Goal: Information Seeking & Learning: Learn about a topic

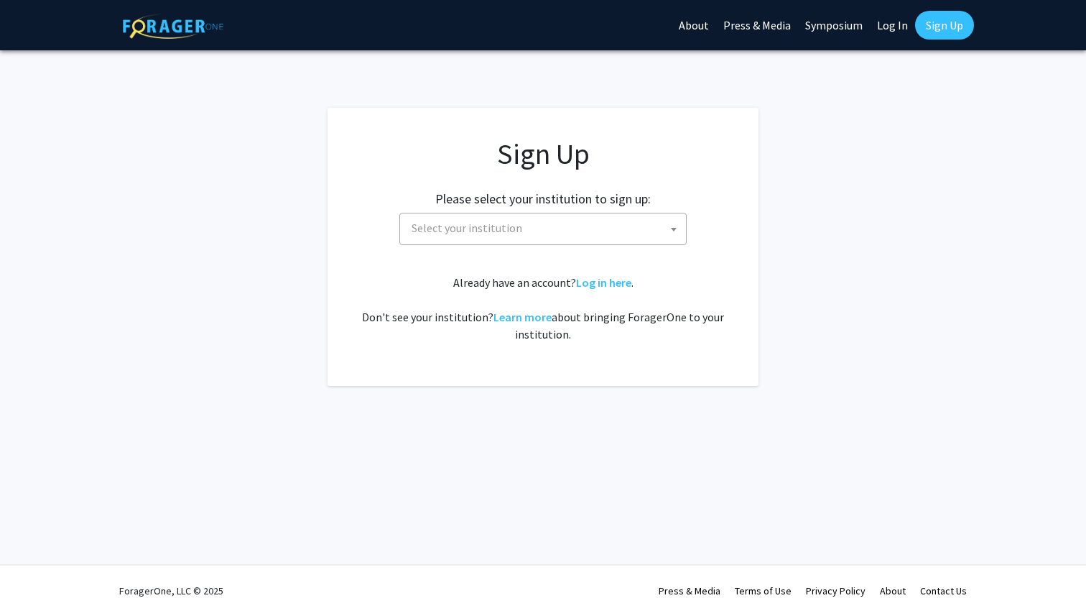
click at [523, 223] on span "Select your institution" at bounding box center [546, 227] width 280 height 29
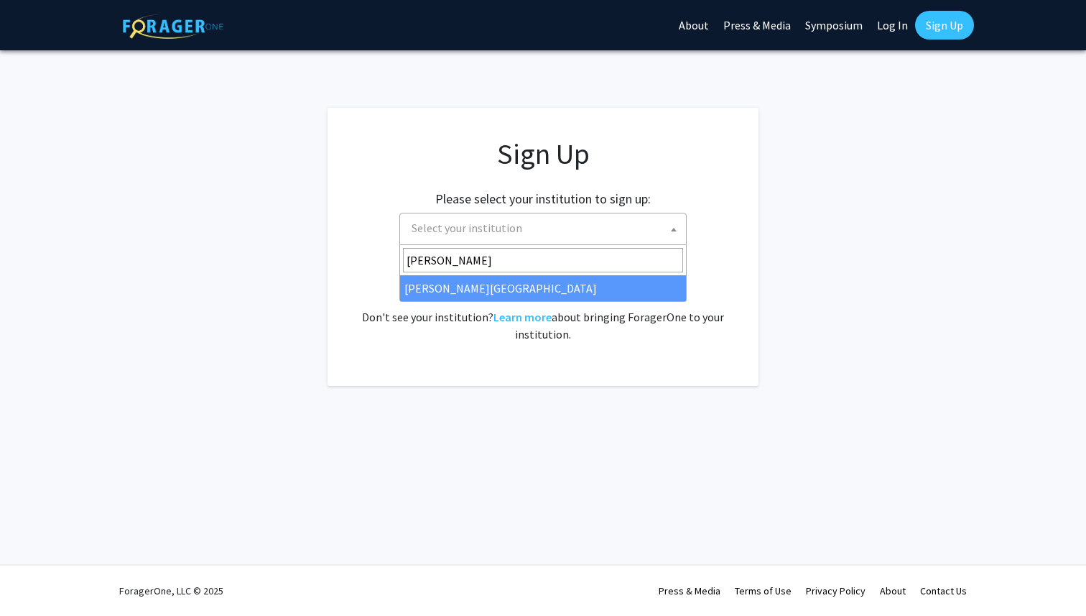
type input "[PERSON_NAME]"
select select "24"
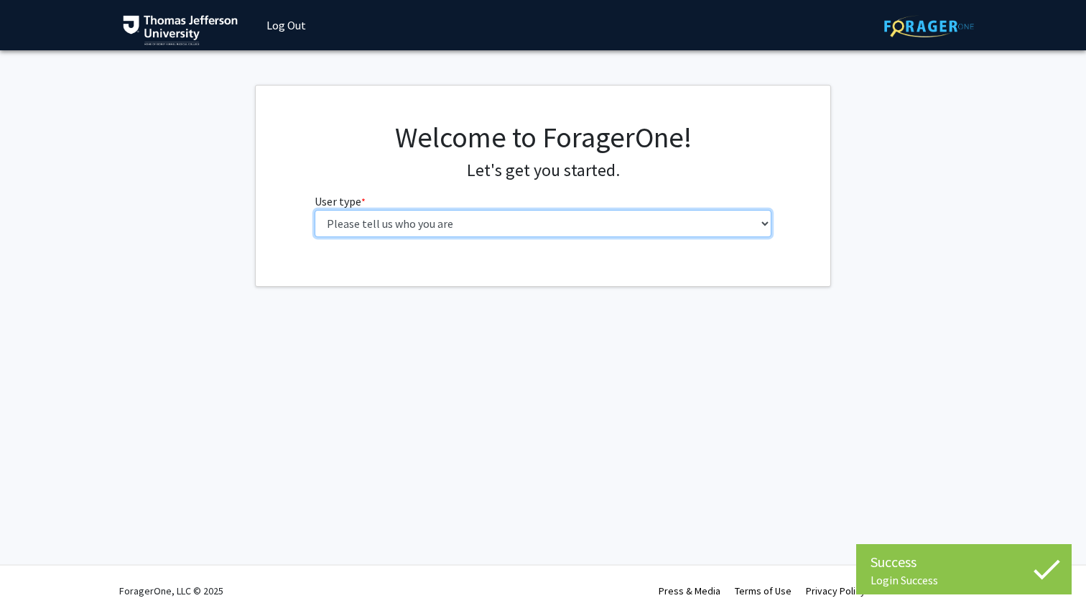
click at [504, 222] on select "Please tell us who you are Undergraduate Student Master's Student Doctoral Cand…" at bounding box center [544, 223] width 458 height 27
select select "3: doc"
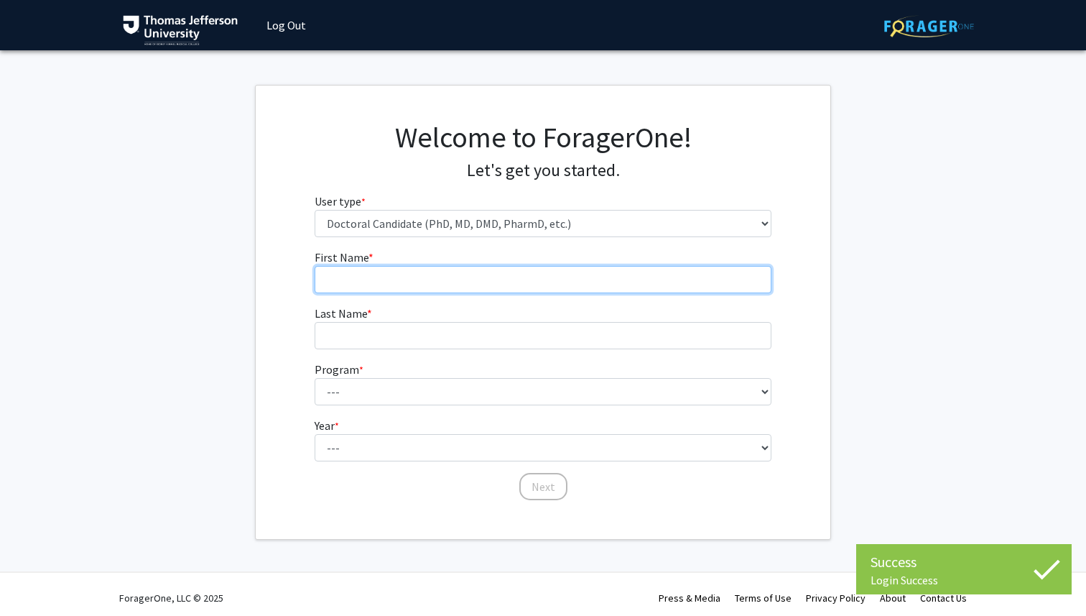
click at [509, 280] on input "First Name * required" at bounding box center [544, 279] width 458 height 27
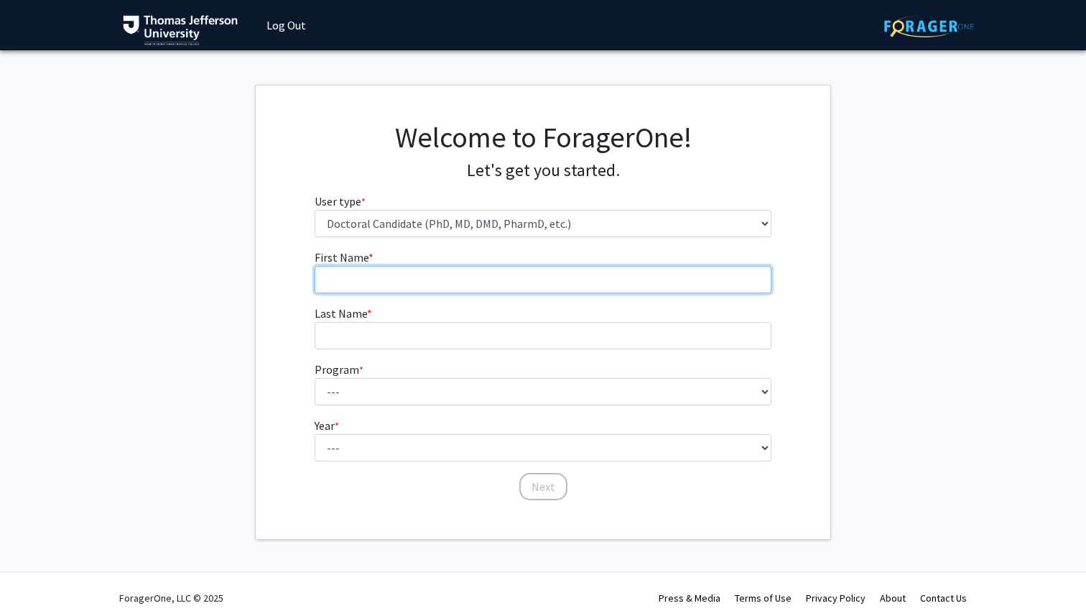
type input "Vasuda"
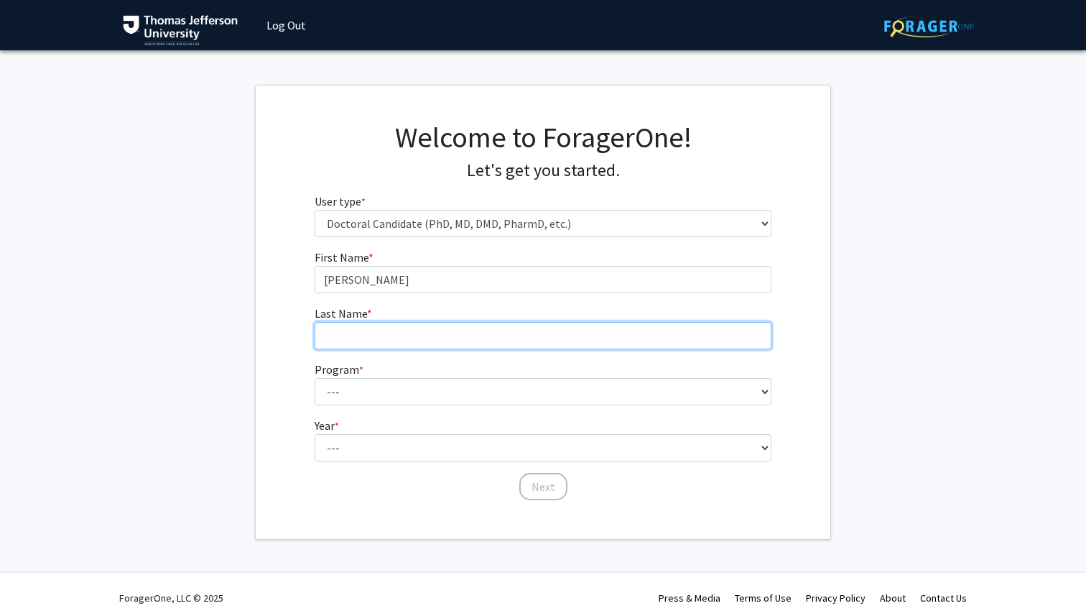
type input "Dokiparthi"
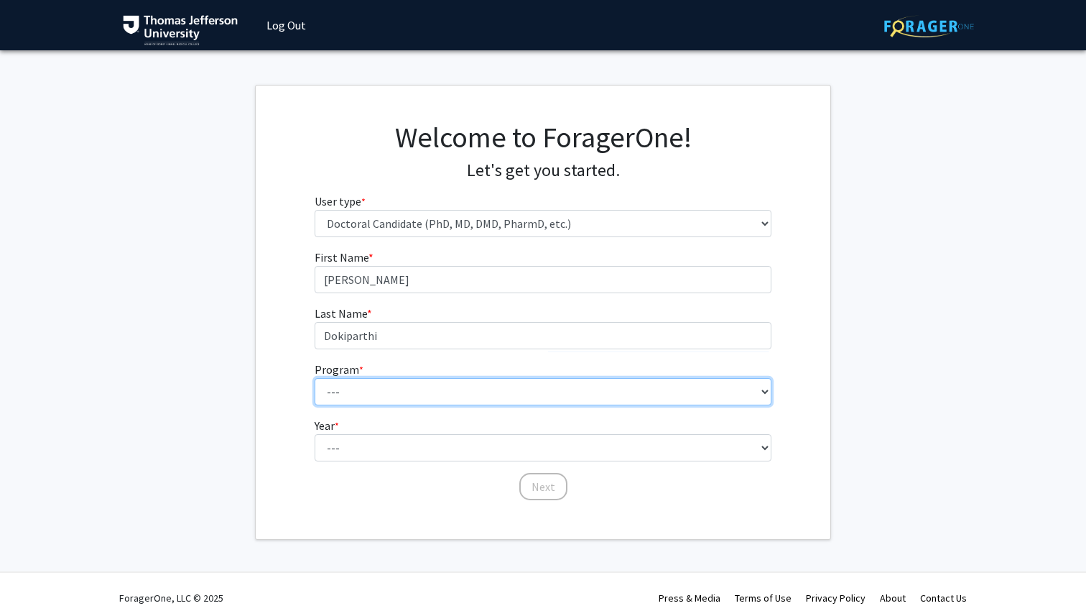
click at [386, 403] on select "--- Accelerated 3+3 BS in Health Sciences/Doctor of Occupational Therapy Accele…" at bounding box center [544, 391] width 458 height 27
select select "35: 815"
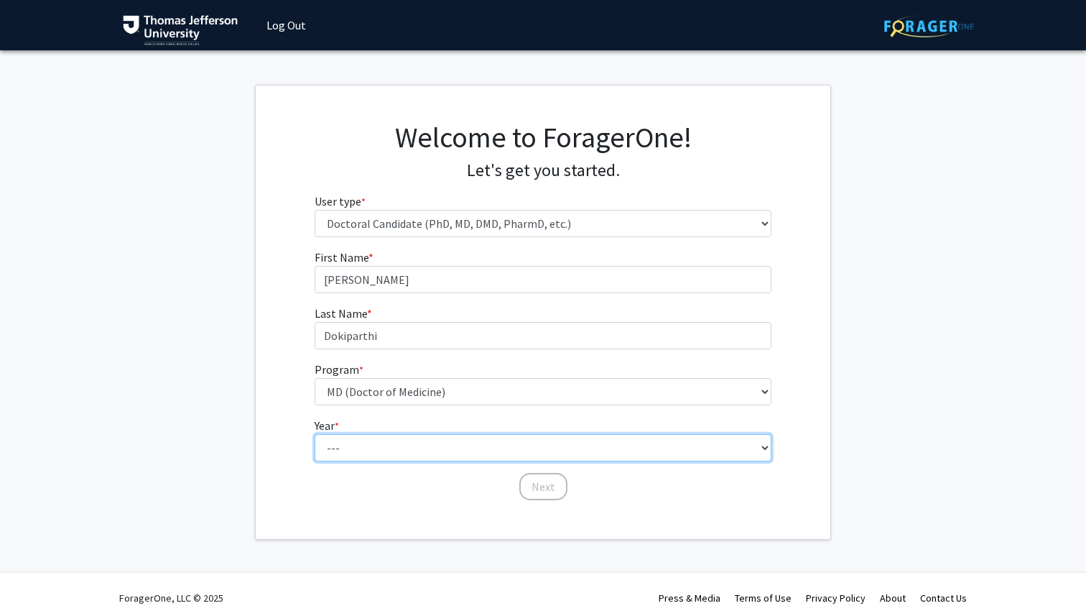
click at [409, 451] on select "--- First Year Second Year Third Year Fourth Year Fifth Year Sixth Year Seventh…" at bounding box center [544, 447] width 458 height 27
select select "1: first_year"
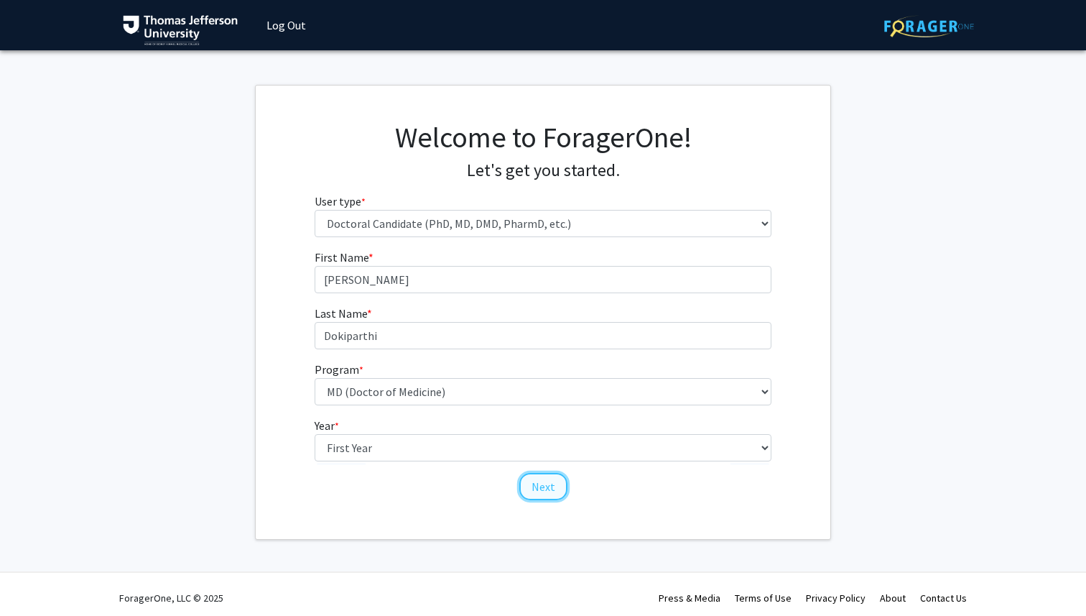
click at [535, 491] on button "Next" at bounding box center [543, 486] width 48 height 27
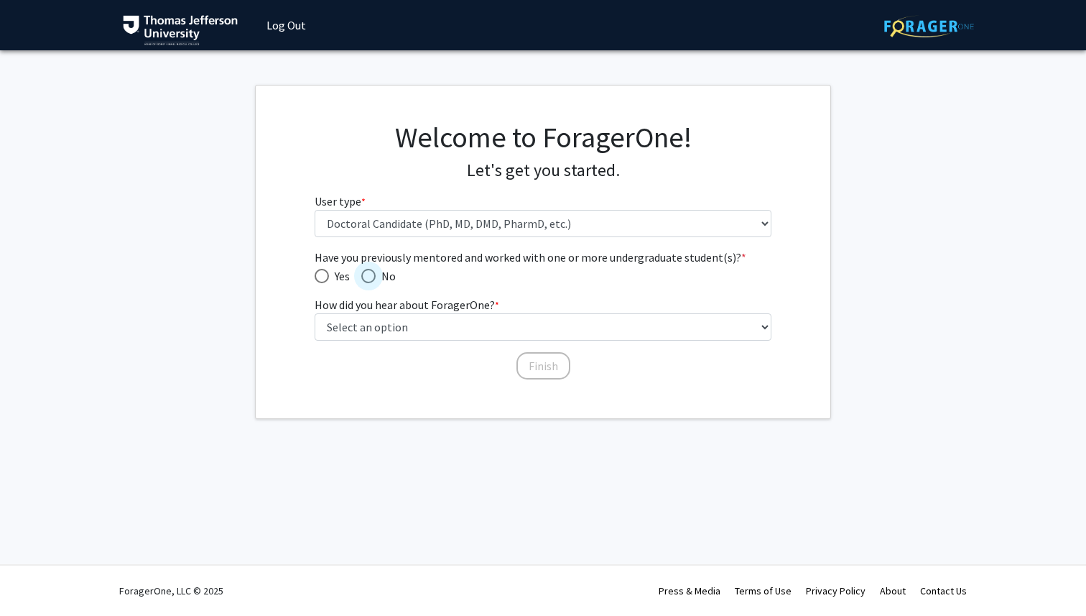
click at [378, 277] on span "No" at bounding box center [386, 275] width 20 height 17
click at [376, 277] on input "No" at bounding box center [368, 276] width 14 height 14
radio input "true"
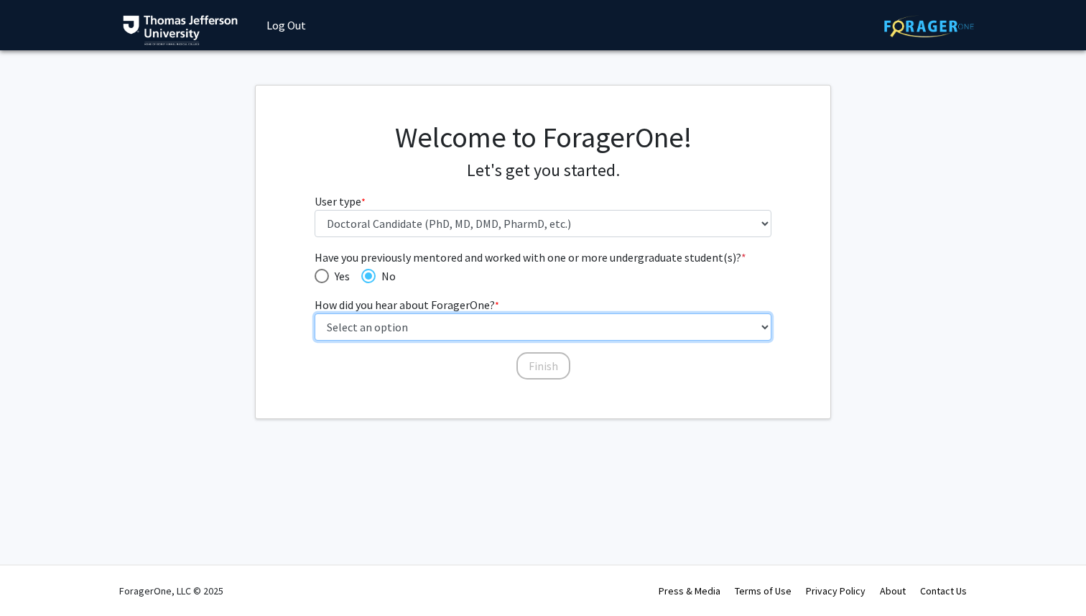
click at [397, 322] on select "Select an option Peer/student recommendation Faculty/staff recommendation Unive…" at bounding box center [544, 326] width 458 height 27
select select "2: faculty_recommendation"
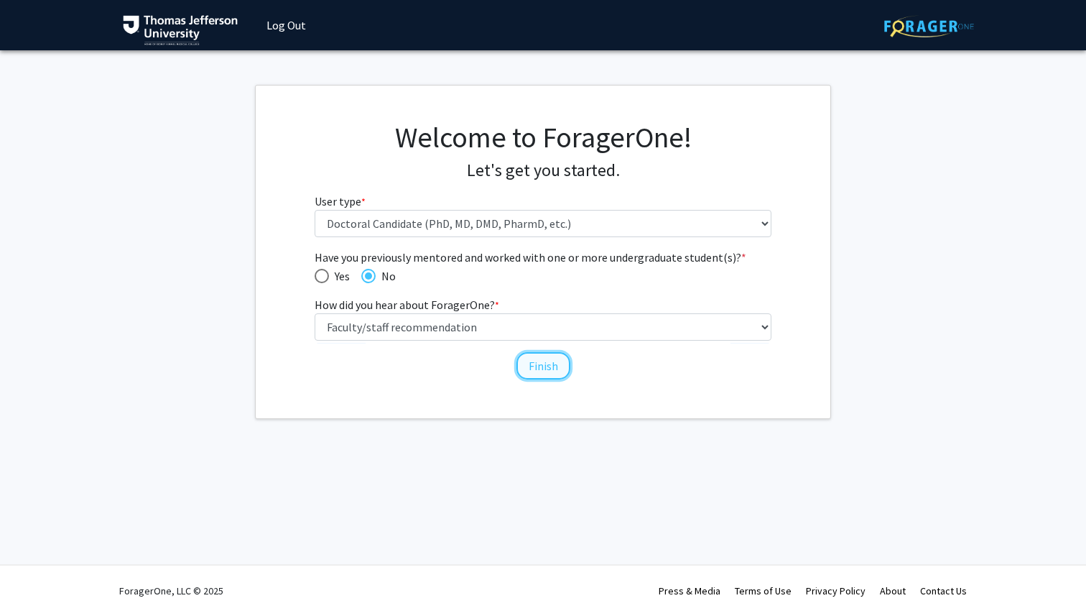
click at [539, 374] on button "Finish" at bounding box center [543, 365] width 54 height 27
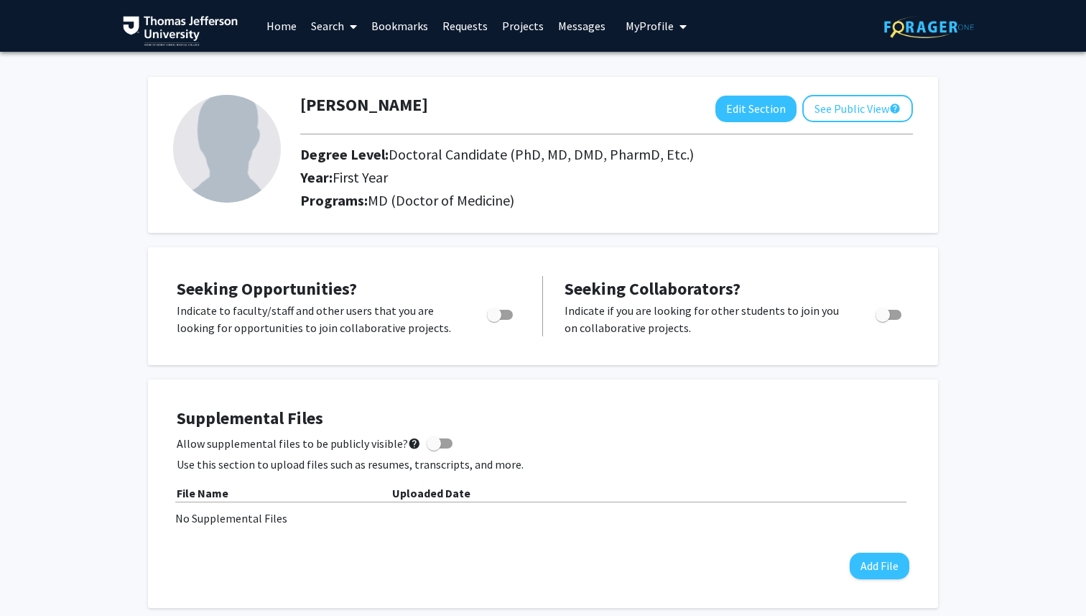
click at [351, 27] on icon at bounding box center [353, 26] width 7 height 11
click at [361, 60] on span "Faculty/Staff" at bounding box center [357, 66] width 106 height 29
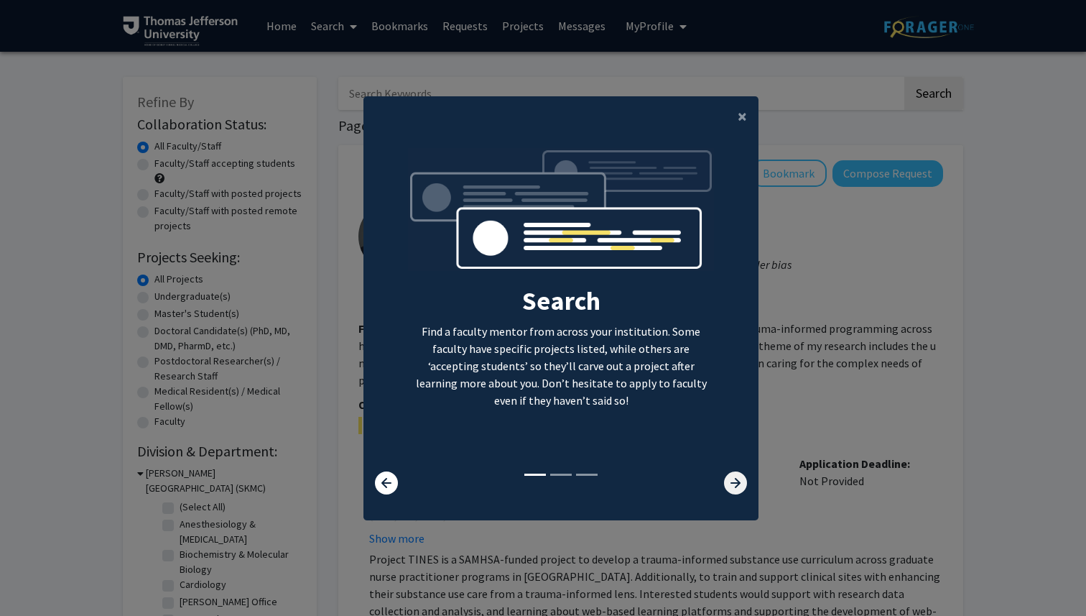
click at [728, 481] on icon at bounding box center [735, 482] width 23 height 23
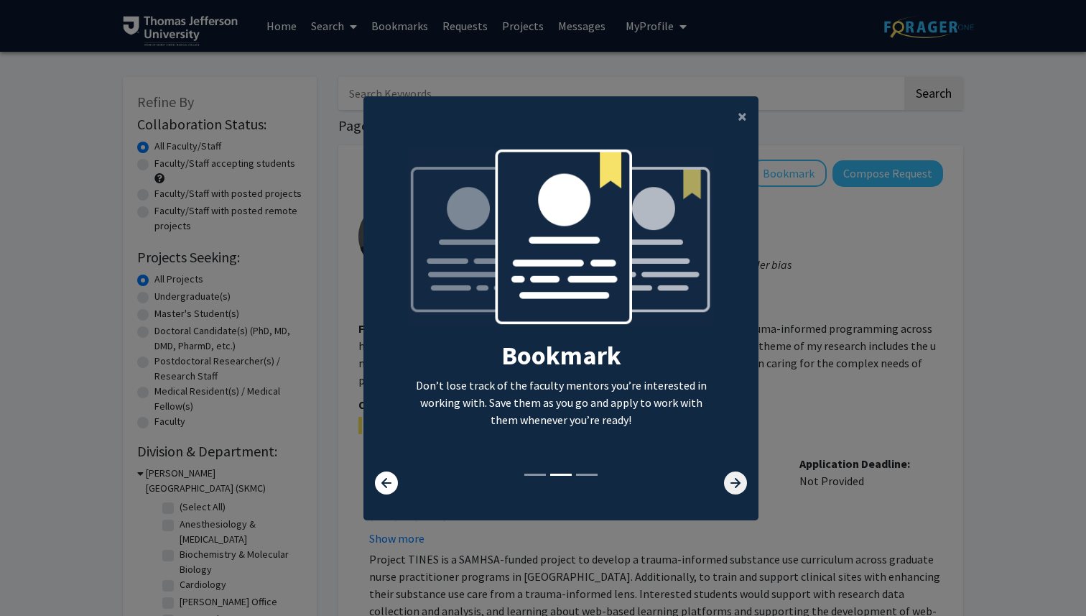
click at [728, 481] on icon at bounding box center [735, 482] width 23 height 23
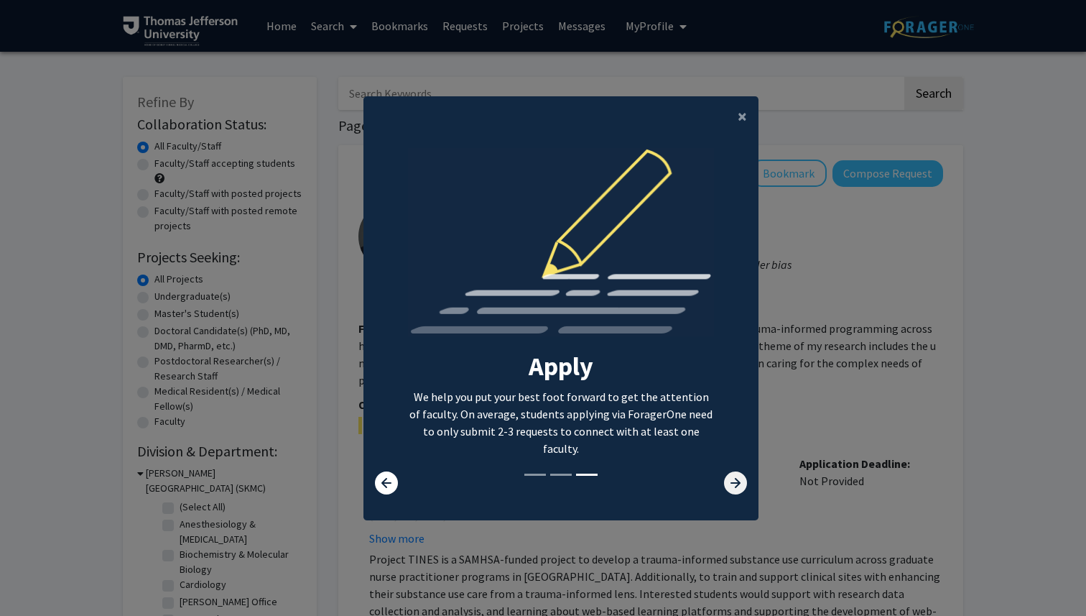
click at [728, 481] on icon at bounding box center [735, 482] width 23 height 23
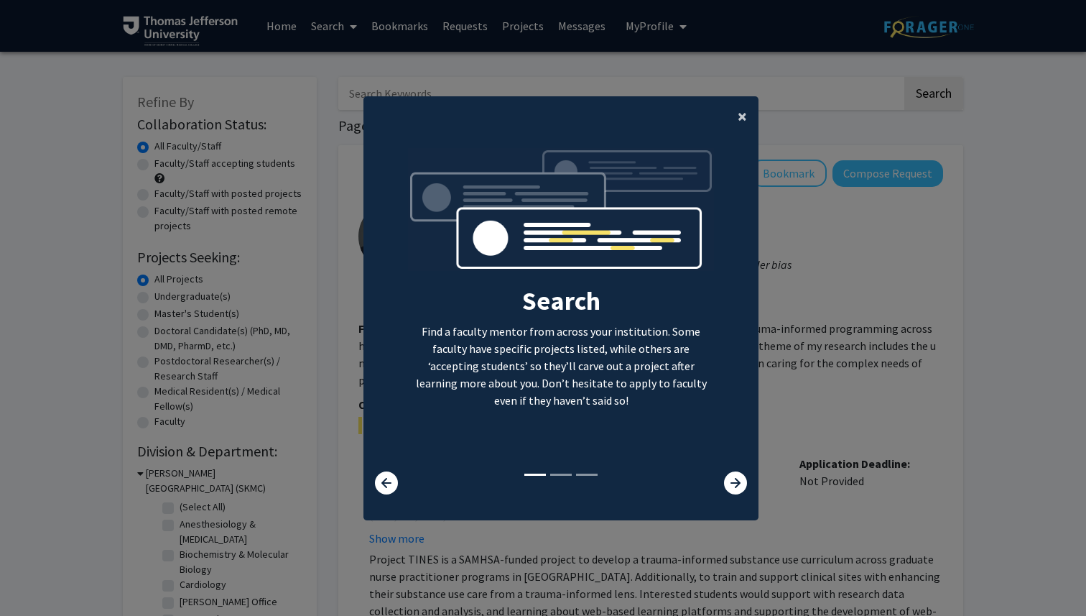
click at [736, 116] on button "×" at bounding box center [742, 116] width 32 height 40
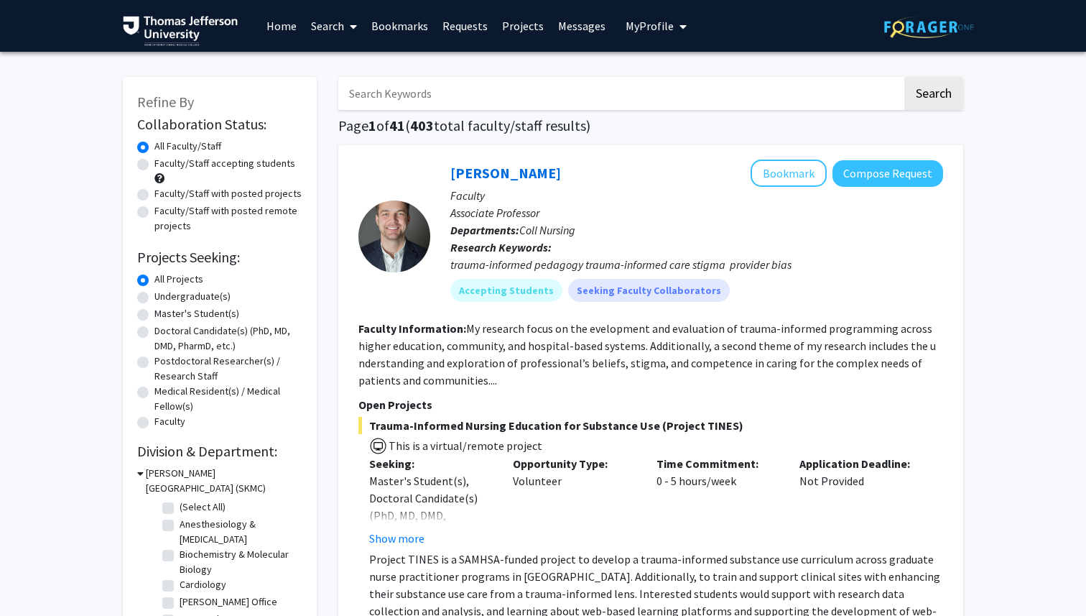
click at [154, 333] on label "Doctoral Candidate(s) (PhD, MD, DMD, PharmD, etc.)" at bounding box center [228, 338] width 148 height 30
click at [154, 333] on input "Doctoral Candidate(s) (PhD, MD, DMD, PharmD, etc.)" at bounding box center [158, 327] width 9 height 9
radio input "true"
click at [154, 282] on label "All Projects" at bounding box center [178, 279] width 49 height 15
click at [154, 281] on input "All Projects" at bounding box center [158, 276] width 9 height 9
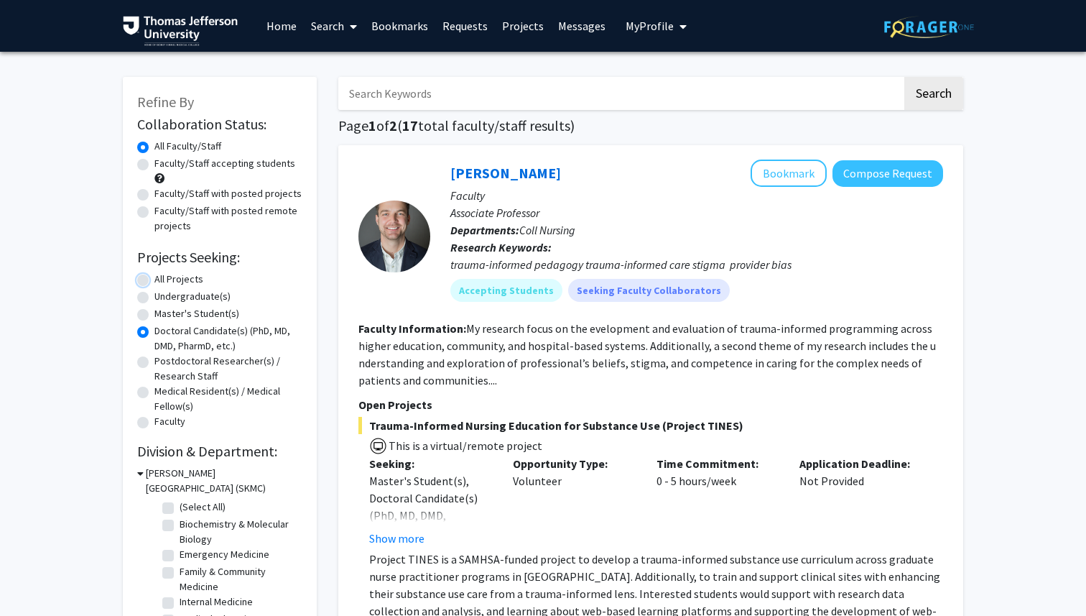
radio input "true"
click at [154, 194] on label "Faculty/Staff with posted projects" at bounding box center [227, 193] width 147 height 15
click at [154, 194] on input "Faculty/Staff with posted projects" at bounding box center [158, 190] width 9 height 9
radio input "true"
click at [422, 92] on input "Search Keywords" at bounding box center [620, 93] width 564 height 33
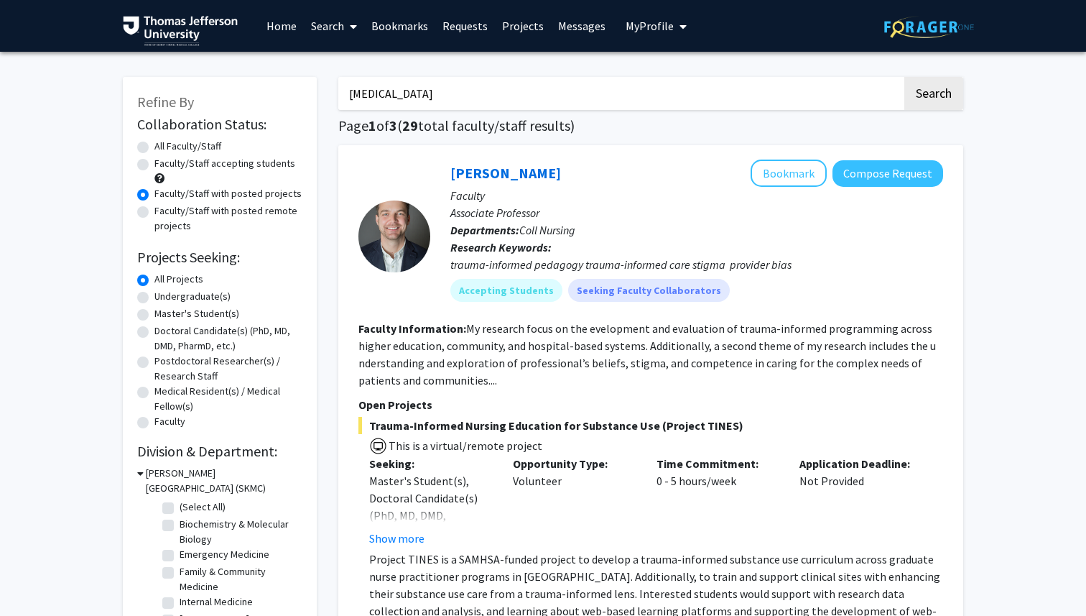
type input "cardiac surgery"
click at [904, 77] on button "Search" at bounding box center [933, 93] width 59 height 33
radio input "true"
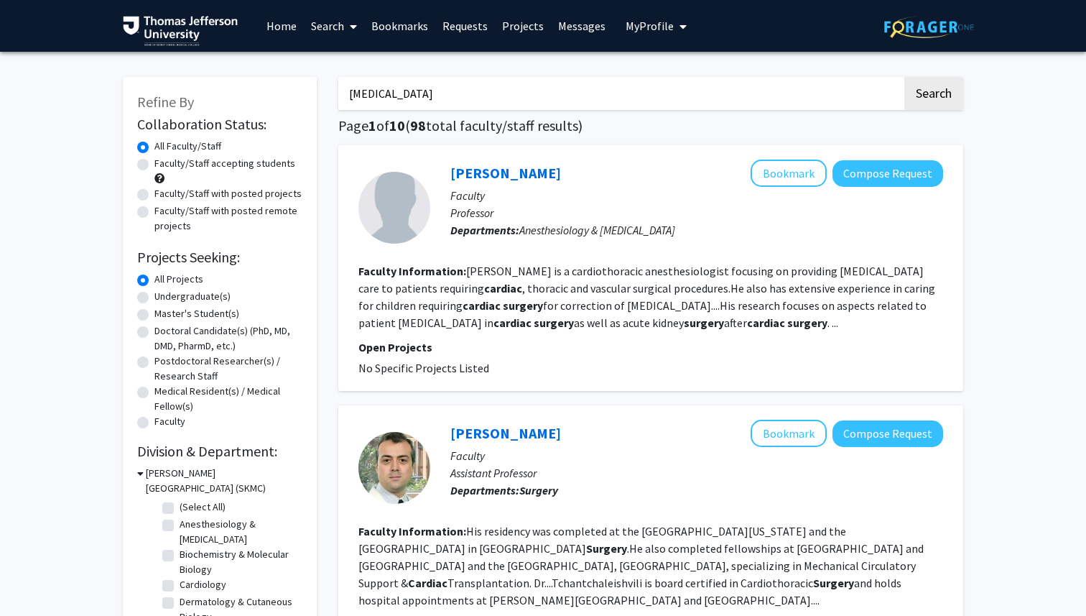
drag, startPoint x: 455, startPoint y: 94, endPoint x: 342, endPoint y: 91, distance: 113.5
click at [342, 91] on input "cardiac surgery" at bounding box center [620, 93] width 564 height 33
type input "cardiothoracic"
click at [904, 77] on button "Search" at bounding box center [933, 93] width 59 height 33
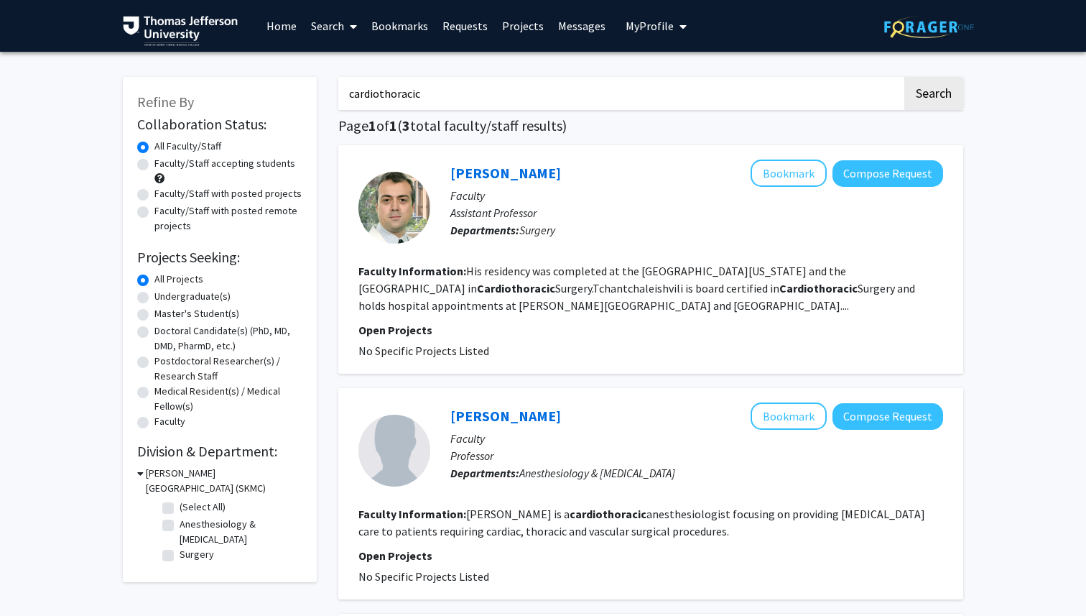
click at [154, 193] on label "Faculty/Staff with posted projects" at bounding box center [227, 193] width 147 height 15
click at [154, 193] on input "Faculty/Staff with posted projects" at bounding box center [158, 190] width 9 height 9
radio input "true"
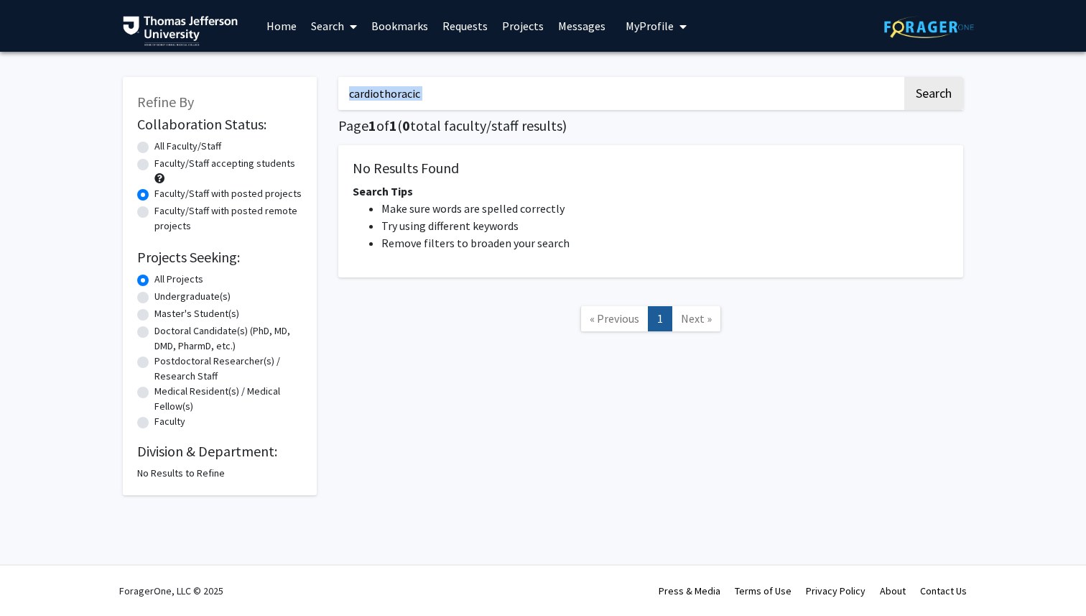
drag, startPoint x: 437, startPoint y: 111, endPoint x: 414, endPoint y: 95, distance: 27.9
click at [418, 97] on div "cardiothoracic Search Page 1 of 1 ( 0 total faculty/staff results) No Results F…" at bounding box center [651, 278] width 646 height 432
click at [414, 95] on input "cardiothoracic" at bounding box center [620, 93] width 564 height 33
type input "cardiac"
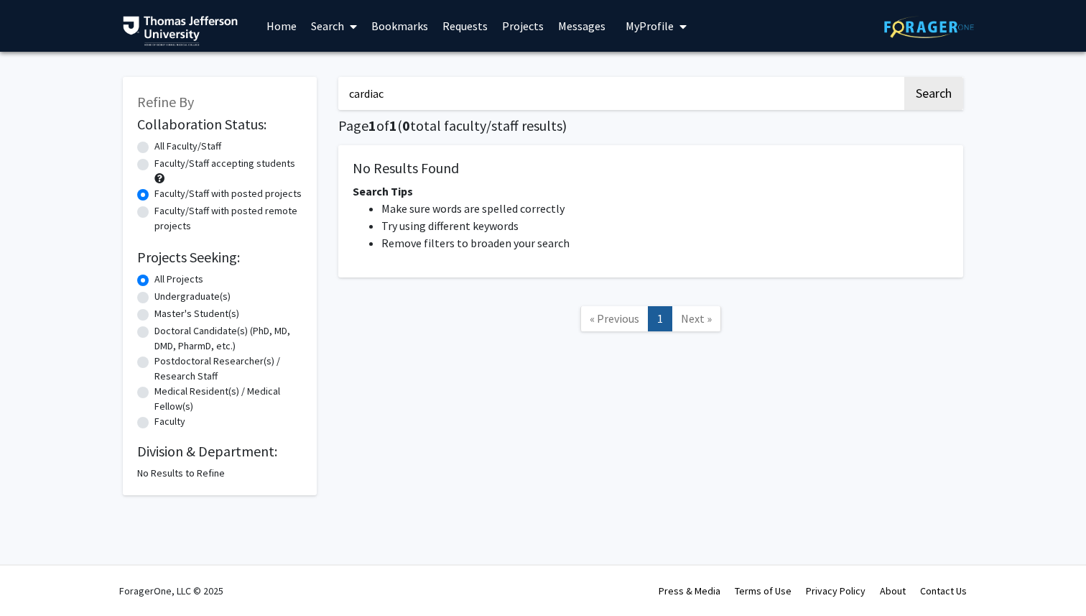
click at [904, 77] on button "Search" at bounding box center [933, 93] width 59 height 33
radio input "true"
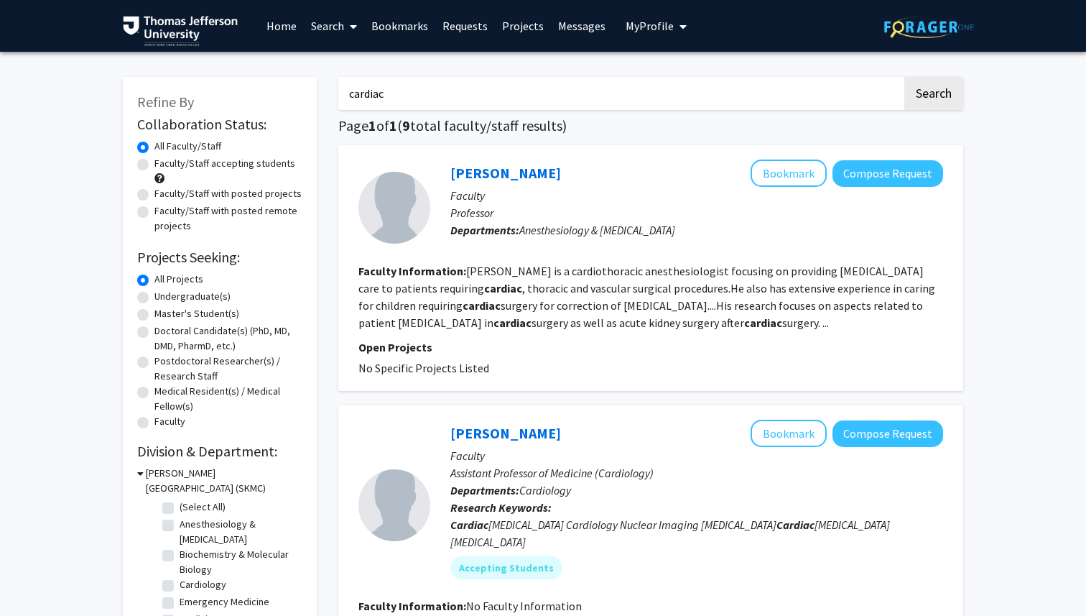
click at [262, 197] on label "Faculty/Staff with posted projects" at bounding box center [227, 193] width 147 height 15
click at [164, 195] on input "Faculty/Staff with posted projects" at bounding box center [158, 190] width 9 height 9
radio input "true"
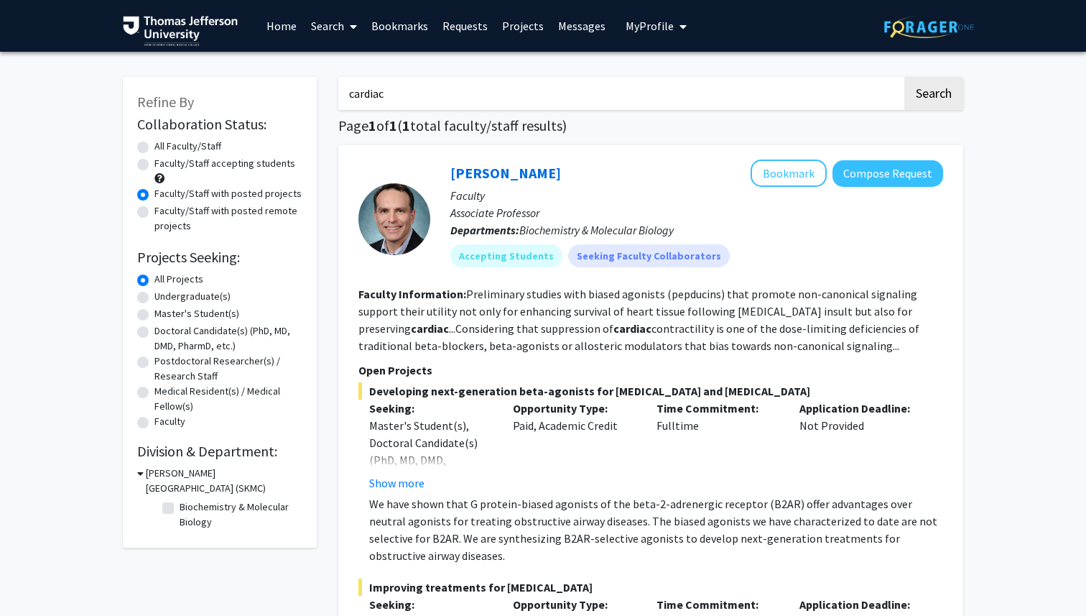
click at [472, 93] on input "cardiac" at bounding box center [620, 93] width 564 height 33
type input "cardiology"
click at [904, 77] on button "Search" at bounding box center [933, 93] width 59 height 33
radio input "true"
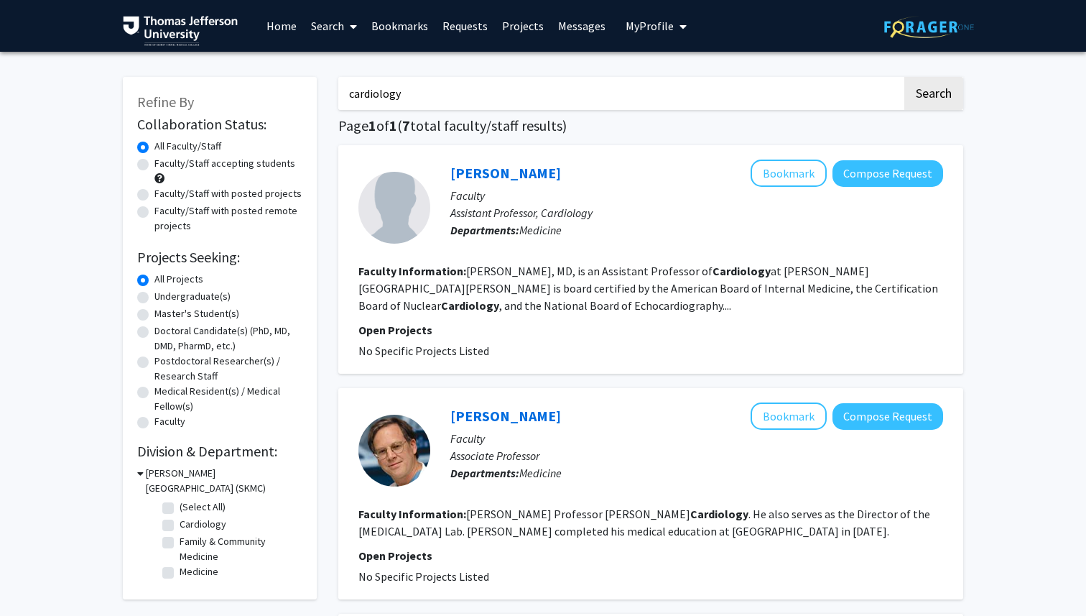
click at [208, 190] on label "Faculty/Staff with posted projects" at bounding box center [227, 193] width 147 height 15
click at [164, 190] on input "Faculty/Staff with posted projects" at bounding box center [158, 190] width 9 height 9
radio input "true"
